Goal: Obtain resource: Download file/media

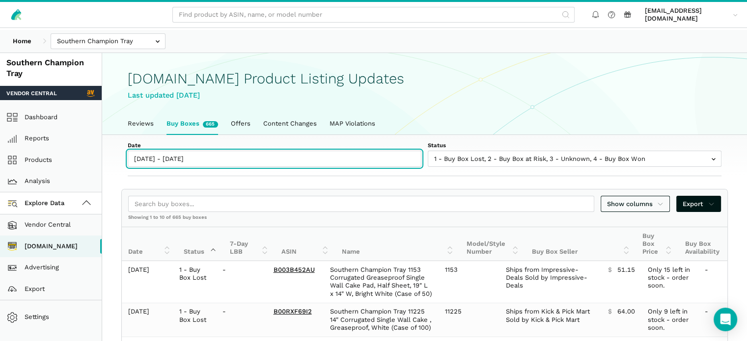
click at [180, 167] on input "09/28/2025 - 10/04/2025" at bounding box center [275, 159] width 294 height 16
type input "10/07/2025"
type input "10/13/2025"
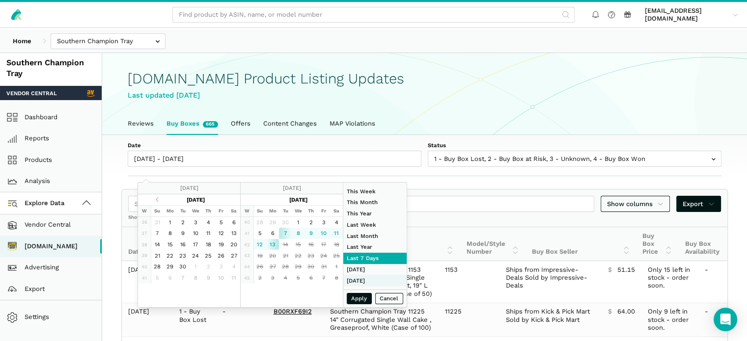
type input "08/01/2025"
type input "08/31/2025"
type input "10/07/2025"
type input "10/13/2025"
type input "[DATE]"
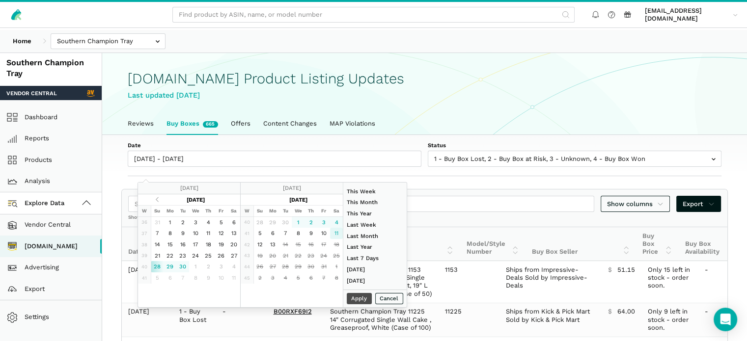
type input "[DATE]"
type input "10/07/2025"
type input "10/13/2025"
type input "[DATE]"
type input "10/04/2025"
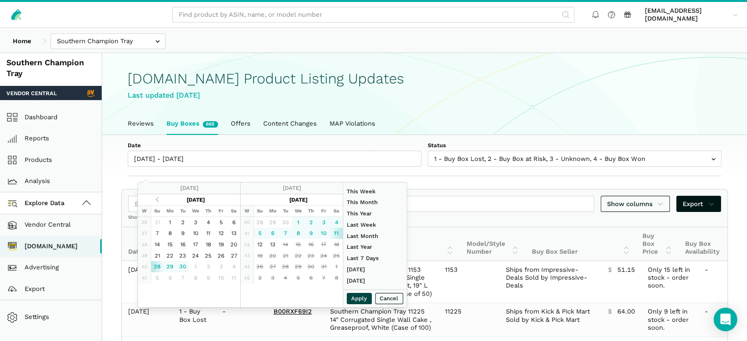
type input "08/01/2025"
type input "08/31/2025"
type input "[DATE]"
click at [370, 305] on button "Apply" at bounding box center [360, 298] width 26 height 11
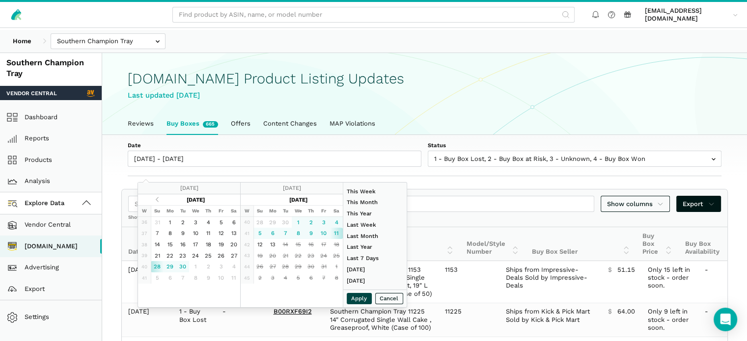
type input "[DATE] - [DATE]"
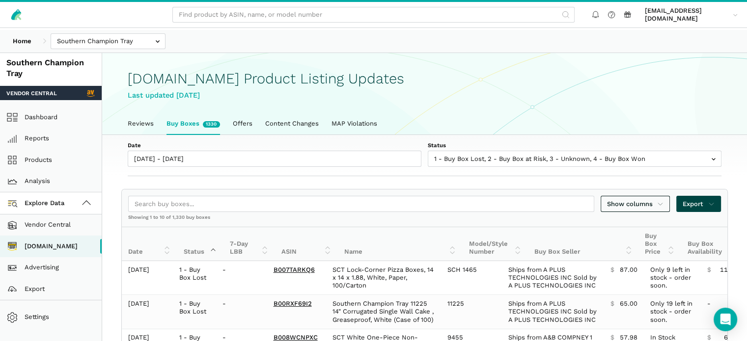
click at [694, 209] on span "Export" at bounding box center [699, 204] width 32 height 10
click at [688, 253] on span "Export as Excel" at bounding box center [675, 254] width 48 height 10
